Goal: Transaction & Acquisition: Register for event/course

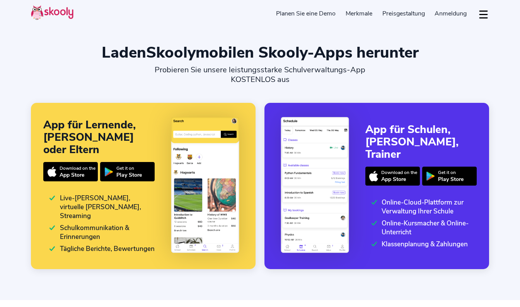
select select "de"
select select "43"
select select "[GEOGRAPHIC_DATA]"
select select "Europe/[GEOGRAPHIC_DATA]"
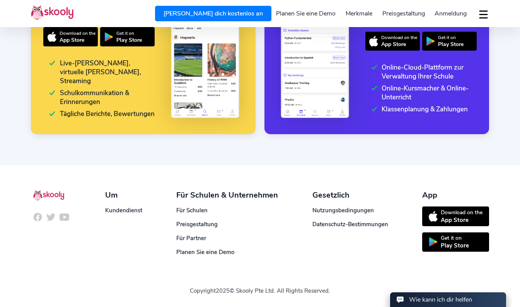
scroll to position [40, 0]
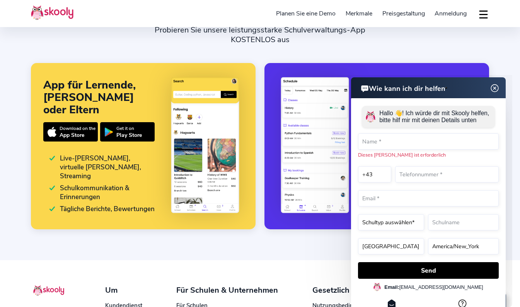
click at [449, 13] on span "Anmeldung" at bounding box center [450, 13] width 32 height 9
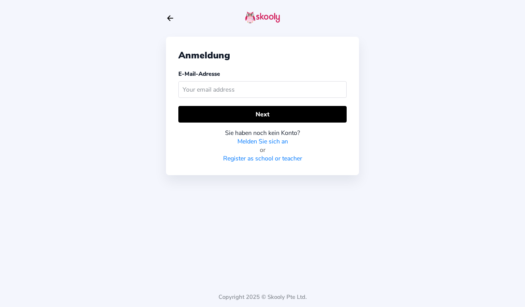
click at [267, 139] on link "Melden Sie sich an" at bounding box center [263, 141] width 51 height 9
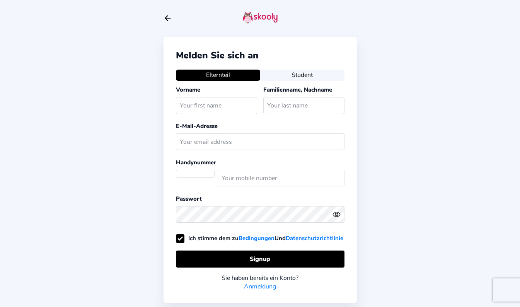
select select "AT"
click at [196, 106] on input "text" at bounding box center [216, 105] width 81 height 17
type input "Sabine"
type input "Ha"
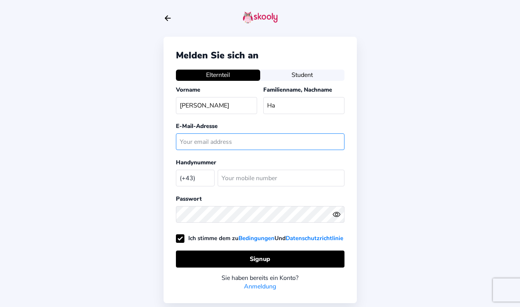
click at [187, 143] on input "text" at bounding box center [260, 141] width 168 height 17
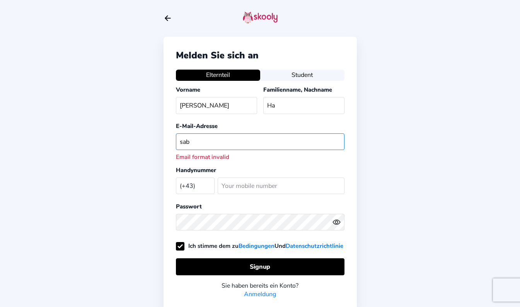
type input "sabinehabich74@gmail.com"
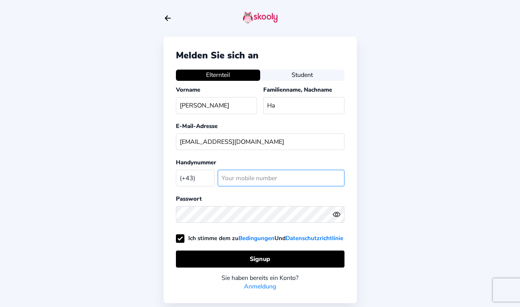
click at [238, 174] on input "number" at bounding box center [281, 178] width 127 height 17
type input "6601687745"
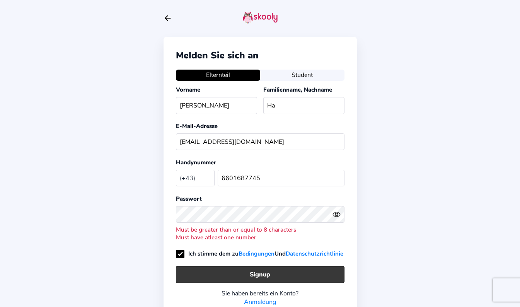
click at [241, 282] on button "Signup" at bounding box center [260, 274] width 168 height 17
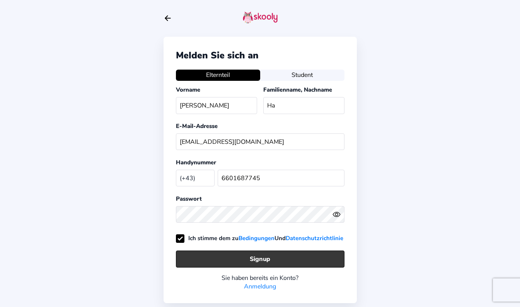
click at [234, 267] on button "Signup" at bounding box center [260, 258] width 168 height 17
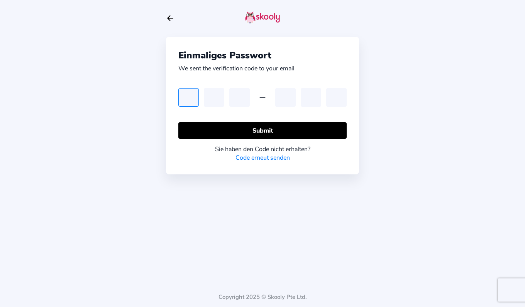
type input "5"
type input "2"
type input "0"
type input "1"
type input "0"
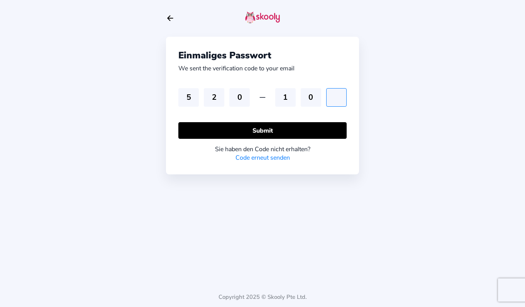
type input "9"
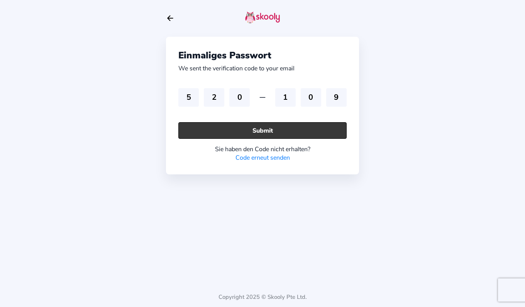
click at [296, 129] on button "Submit" at bounding box center [263, 130] width 168 height 17
